Goal: Transaction & Acquisition: Purchase product/service

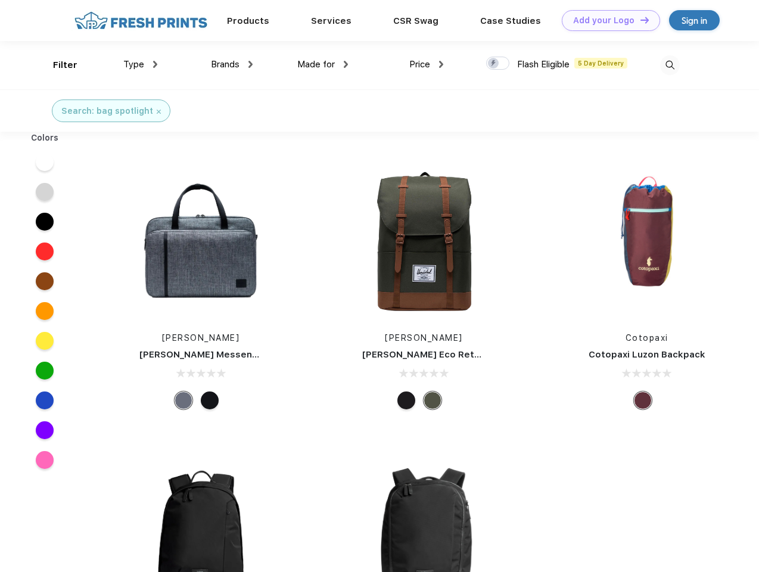
click at [607, 20] on link "Add your Logo Design Tool" at bounding box center [611, 20] width 98 height 21
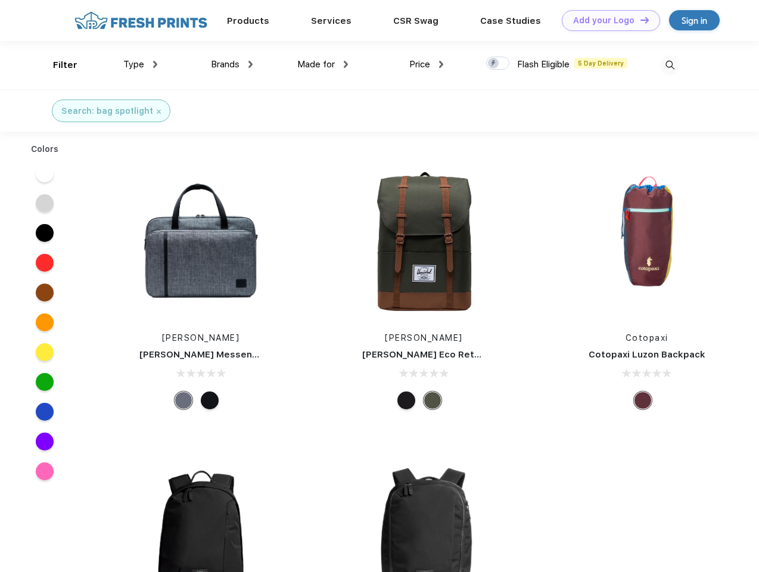
click at [0, 0] on div "Design Tool" at bounding box center [0, 0] width 0 height 0
click at [640, 20] on link "Add your Logo Design Tool" at bounding box center [611, 20] width 98 height 21
click at [57, 65] on div "Filter" at bounding box center [65, 65] width 24 height 14
click at [141, 64] on span "Type" at bounding box center [133, 64] width 21 height 11
click at [232, 64] on span "Brands" at bounding box center [225, 64] width 29 height 11
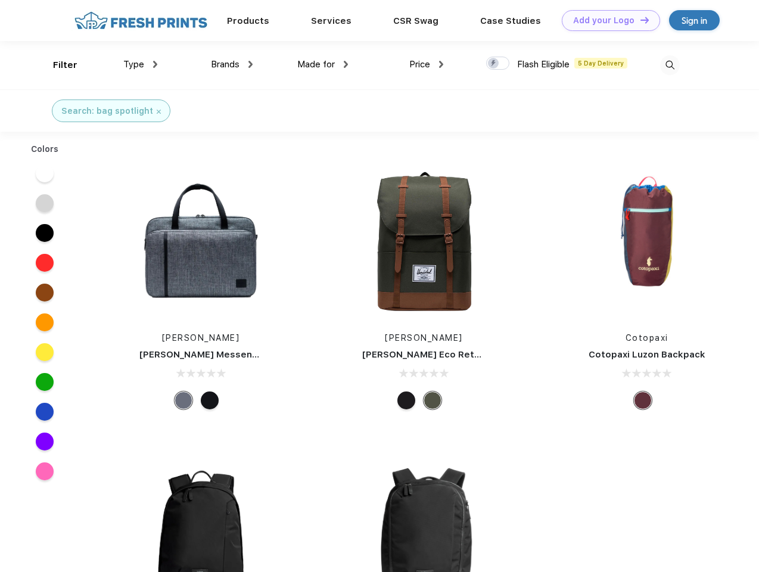
click at [323, 64] on span "Made for" at bounding box center [316, 64] width 38 height 11
click at [427, 64] on span "Price" at bounding box center [419, 64] width 21 height 11
click at [498, 64] on div at bounding box center [497, 63] width 23 height 13
click at [494, 64] on input "checkbox" at bounding box center [490, 60] width 8 height 8
click at [670, 65] on img at bounding box center [670, 65] width 20 height 20
